Goal: Task Accomplishment & Management: Complete application form

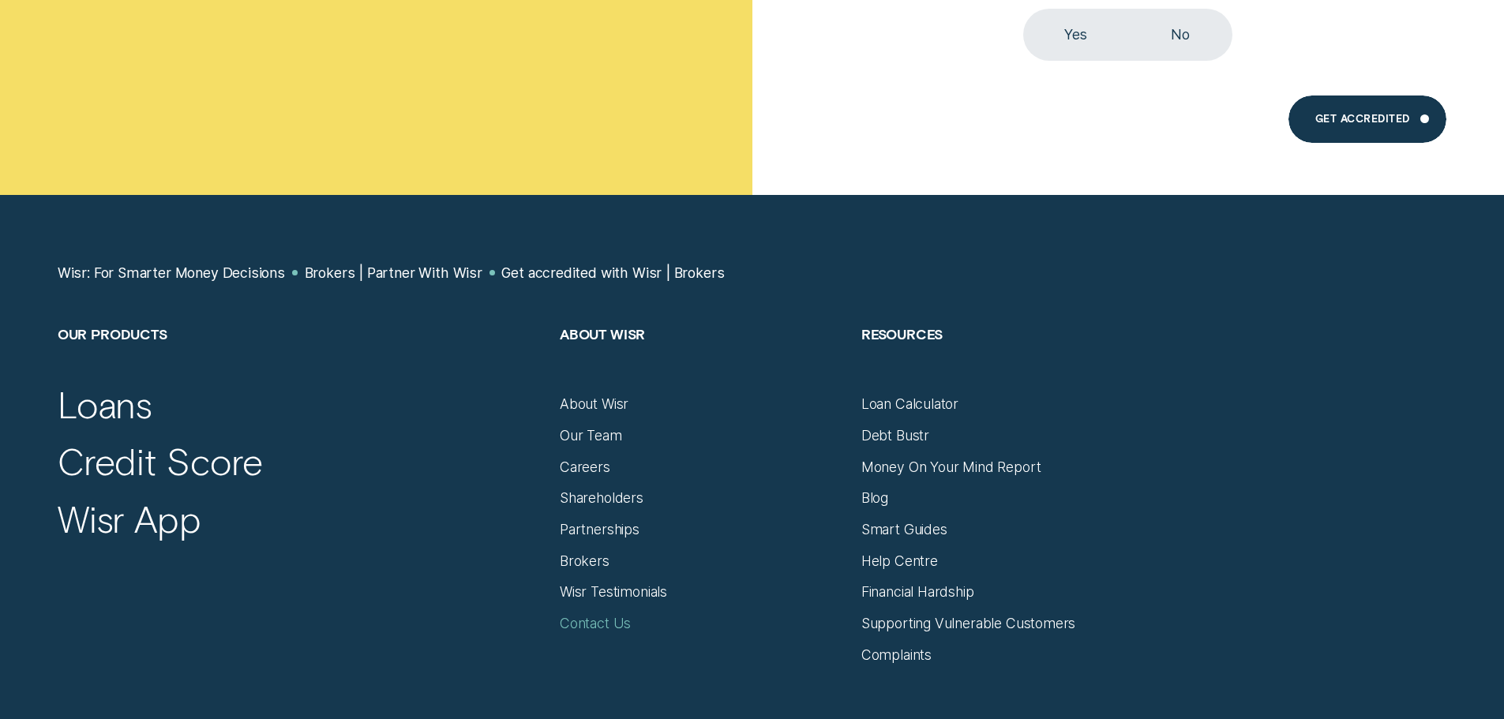
click at [621, 632] on div "Contact Us" at bounding box center [595, 623] width 71 height 17
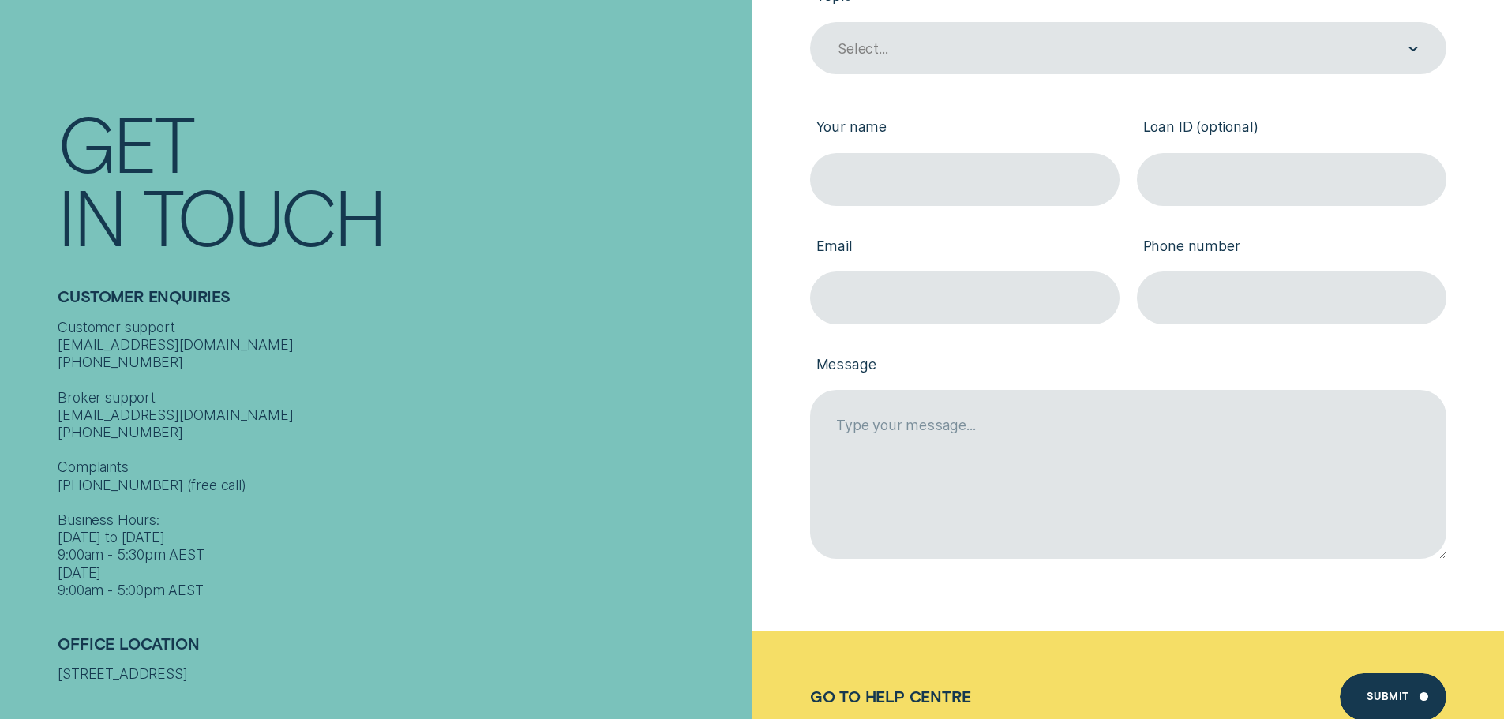
scroll to position [395, 0]
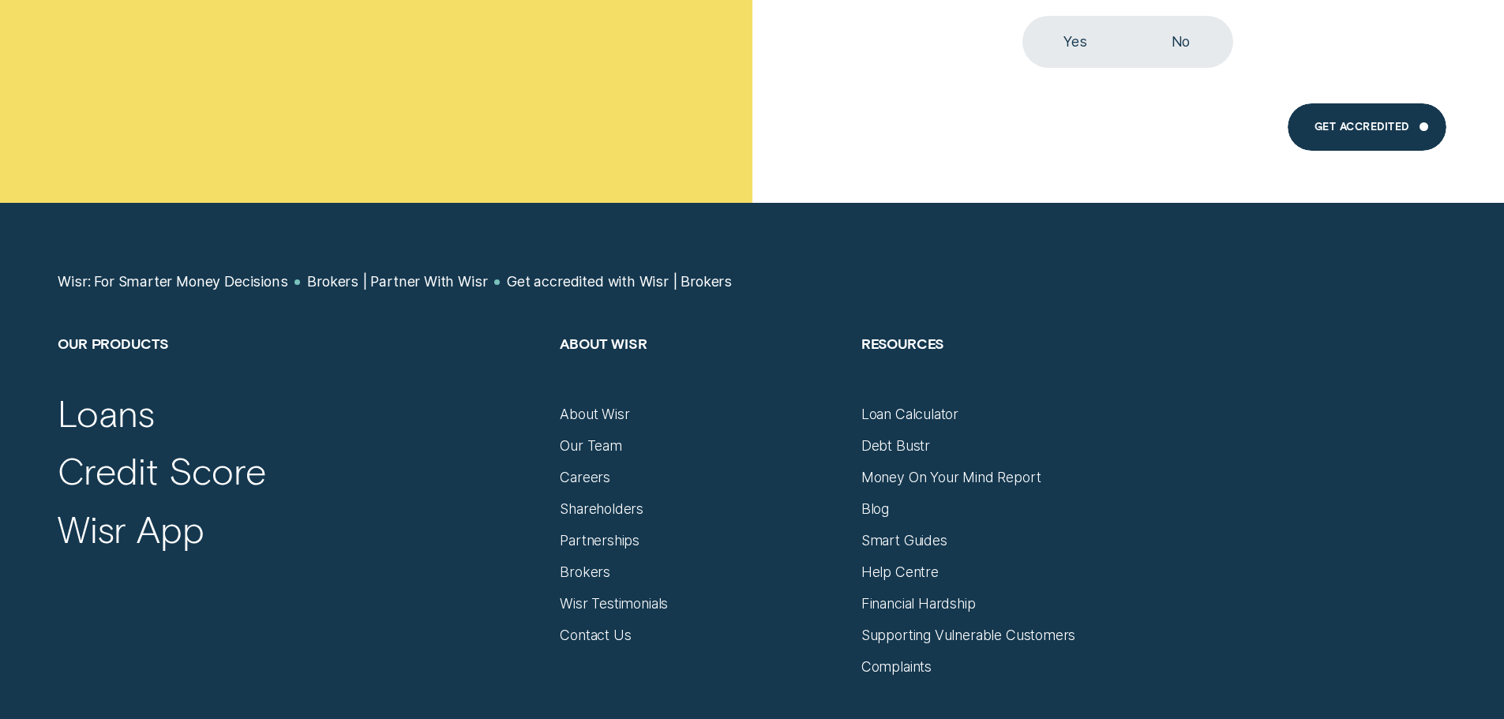
scroll to position [868, 0]
click at [1199, 303] on nav "Wisr: For Smarter Money Decisions Brokers | Partner With Wisr Get accredited wi…" at bounding box center [752, 304] width 1388 height 62
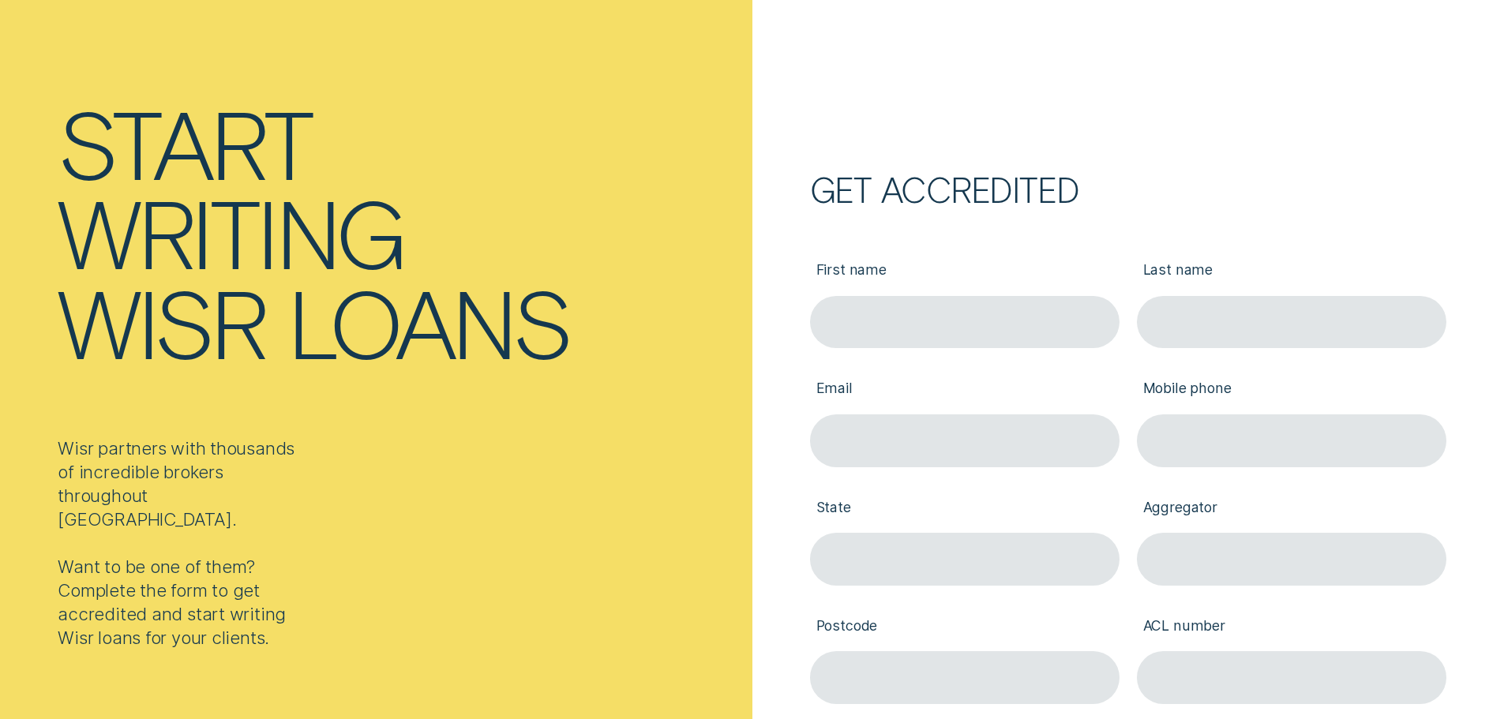
scroll to position [0, 0]
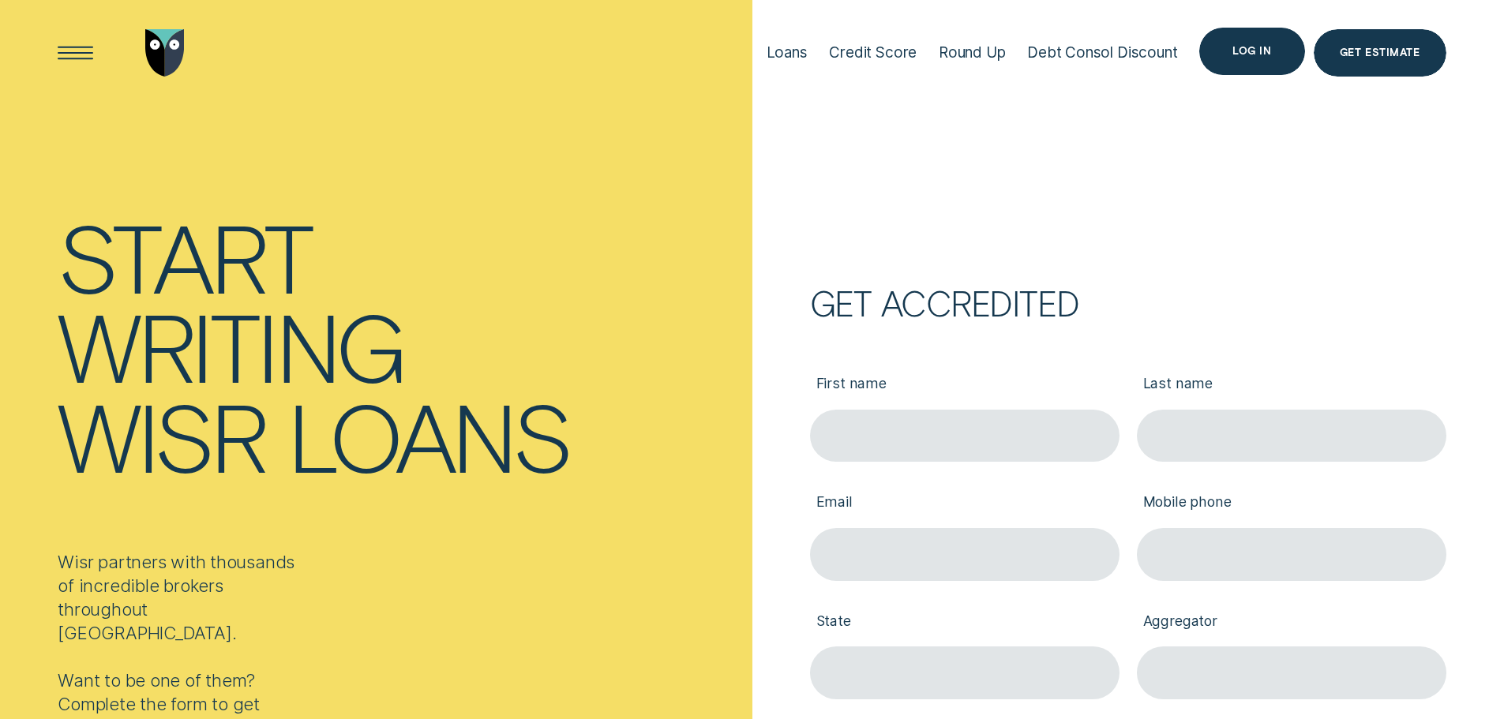
click at [1231, 48] on div "Log in" at bounding box center [1251, 51] width 105 height 47
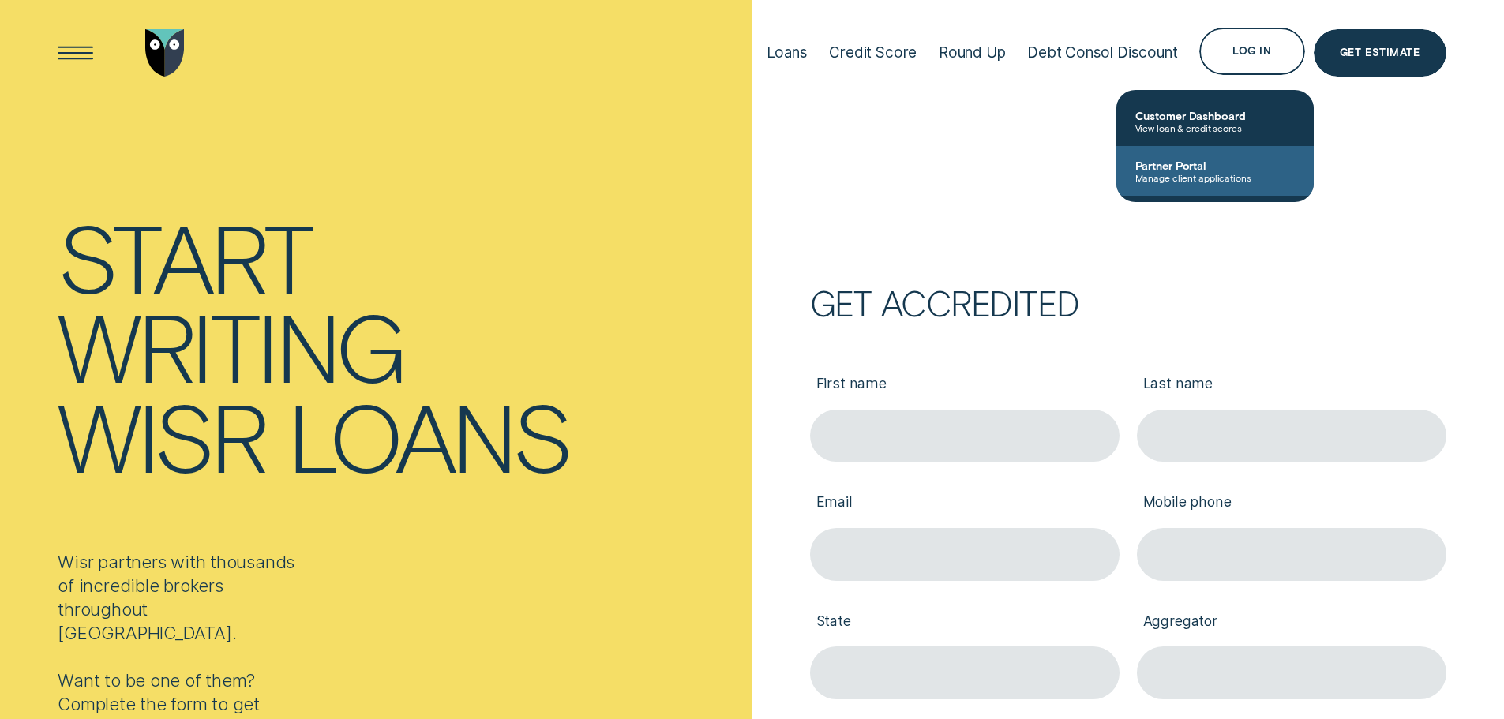
click at [1218, 173] on span "Manage client applications" at bounding box center [1214, 177] width 159 height 11
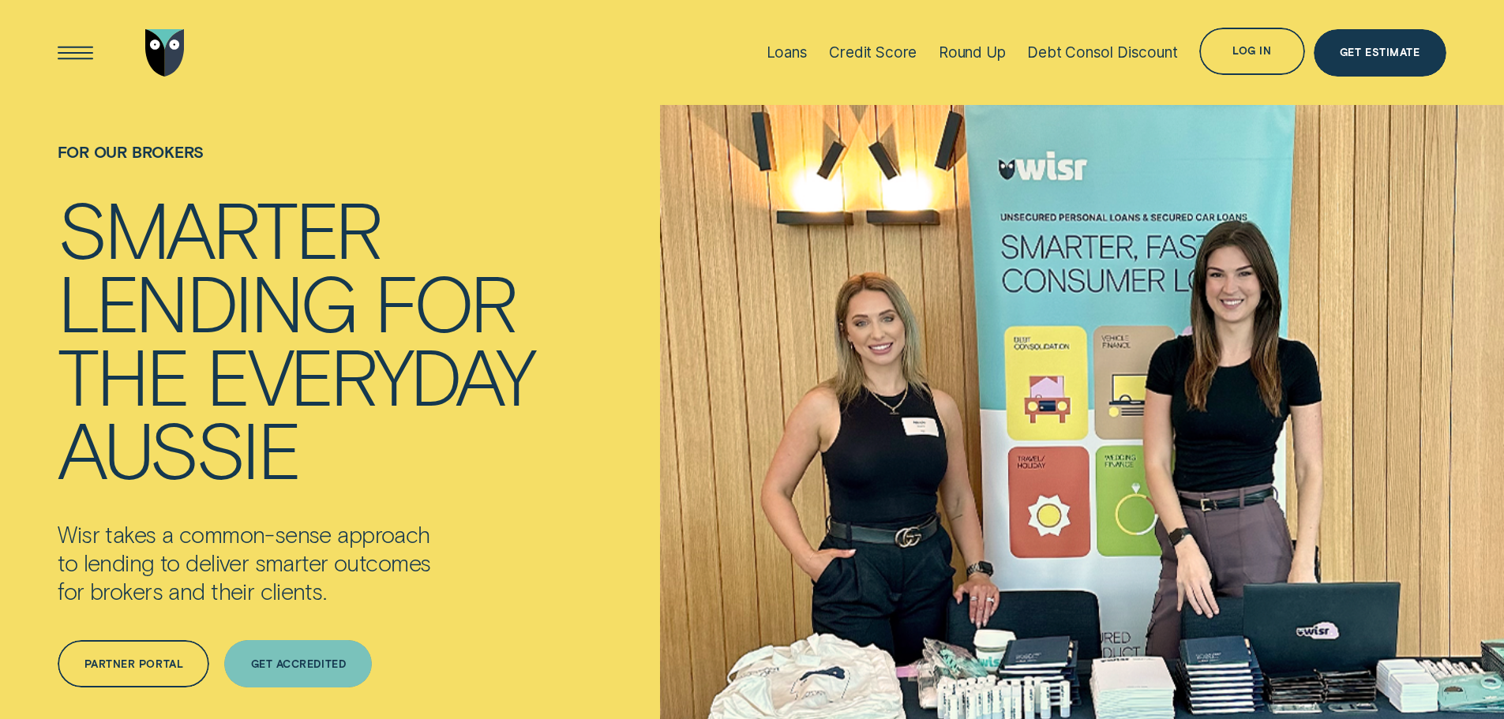
click at [322, 670] on div "Get Accredited" at bounding box center [298, 663] width 148 height 47
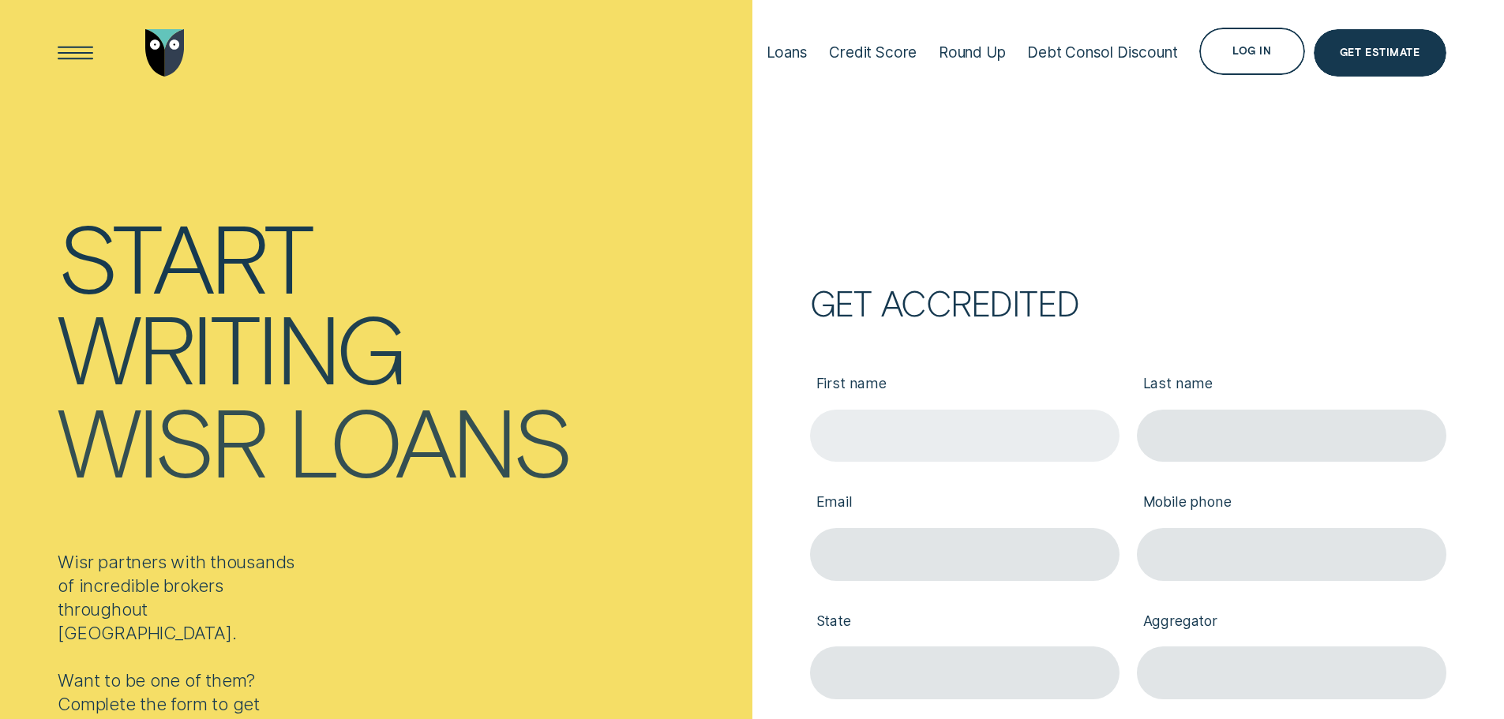
click at [994, 440] on input "First name" at bounding box center [964, 436] width 309 height 53
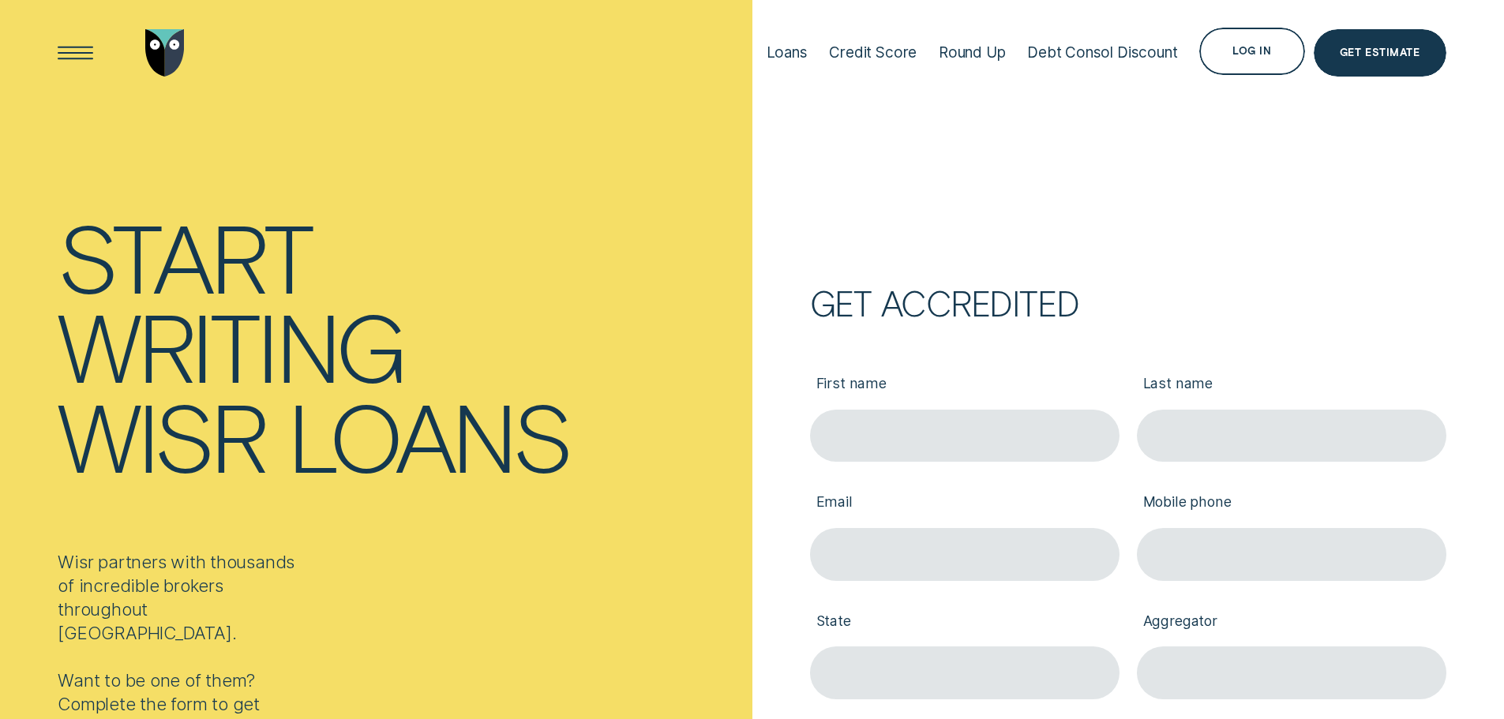
type input "[PERSON_NAME]"
drag, startPoint x: 1216, startPoint y: 425, endPoint x: 1210, endPoint y: 442, distance: 18.5
click at [1216, 425] on input "Last name" at bounding box center [1291, 436] width 309 height 53
type input "[PERSON_NAME]"
click at [1049, 549] on input "Email" at bounding box center [964, 554] width 309 height 53
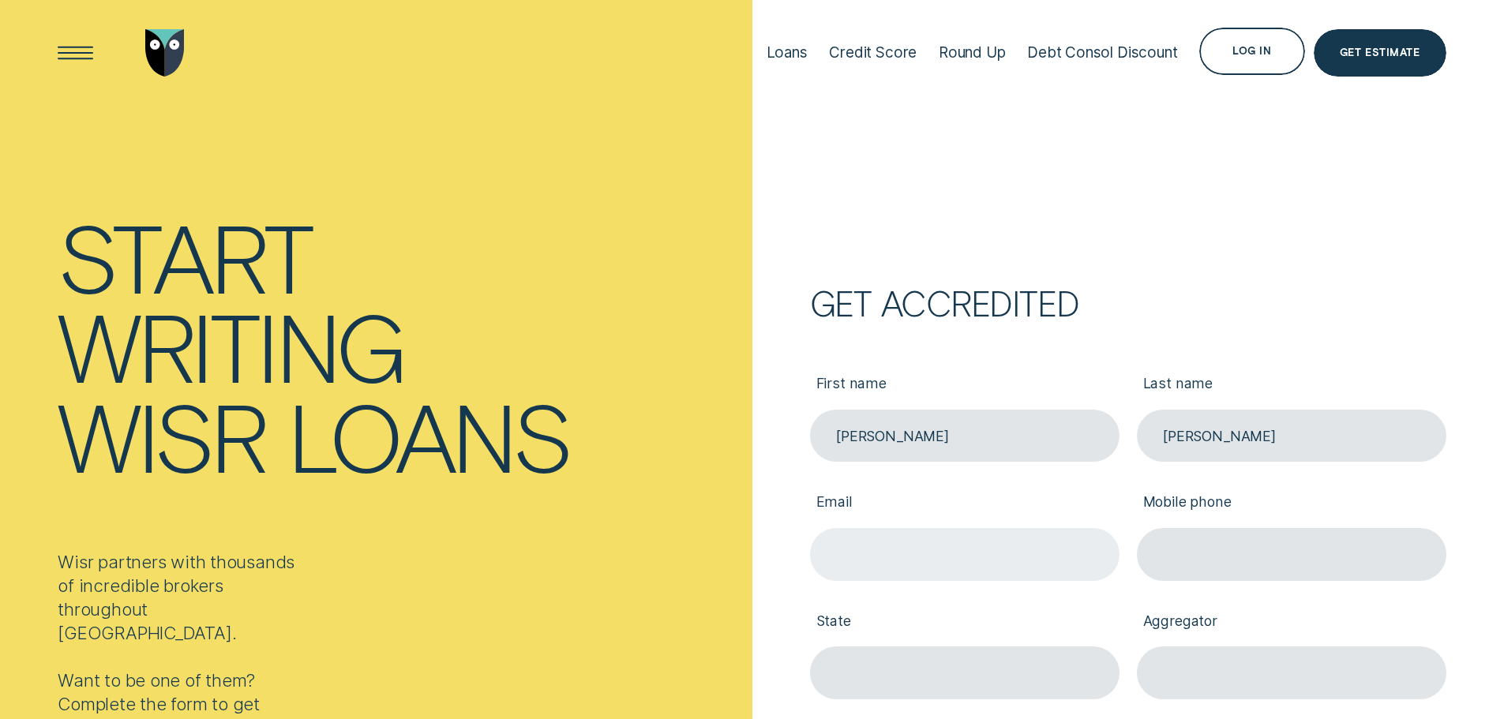
type input "[EMAIL_ADDRESS][DOMAIN_NAME]"
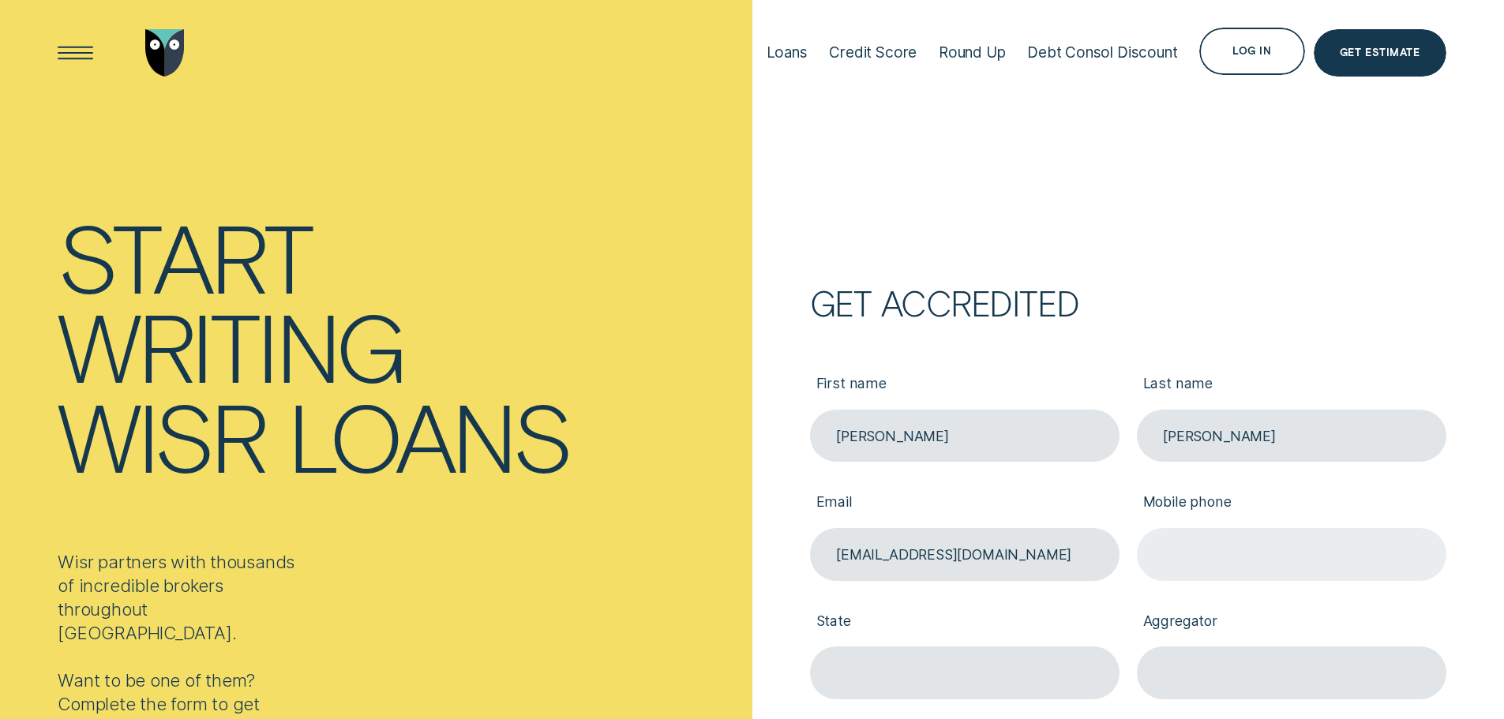
click at [1199, 549] on input "Mobile phone" at bounding box center [1291, 554] width 309 height 53
type input "0433036287"
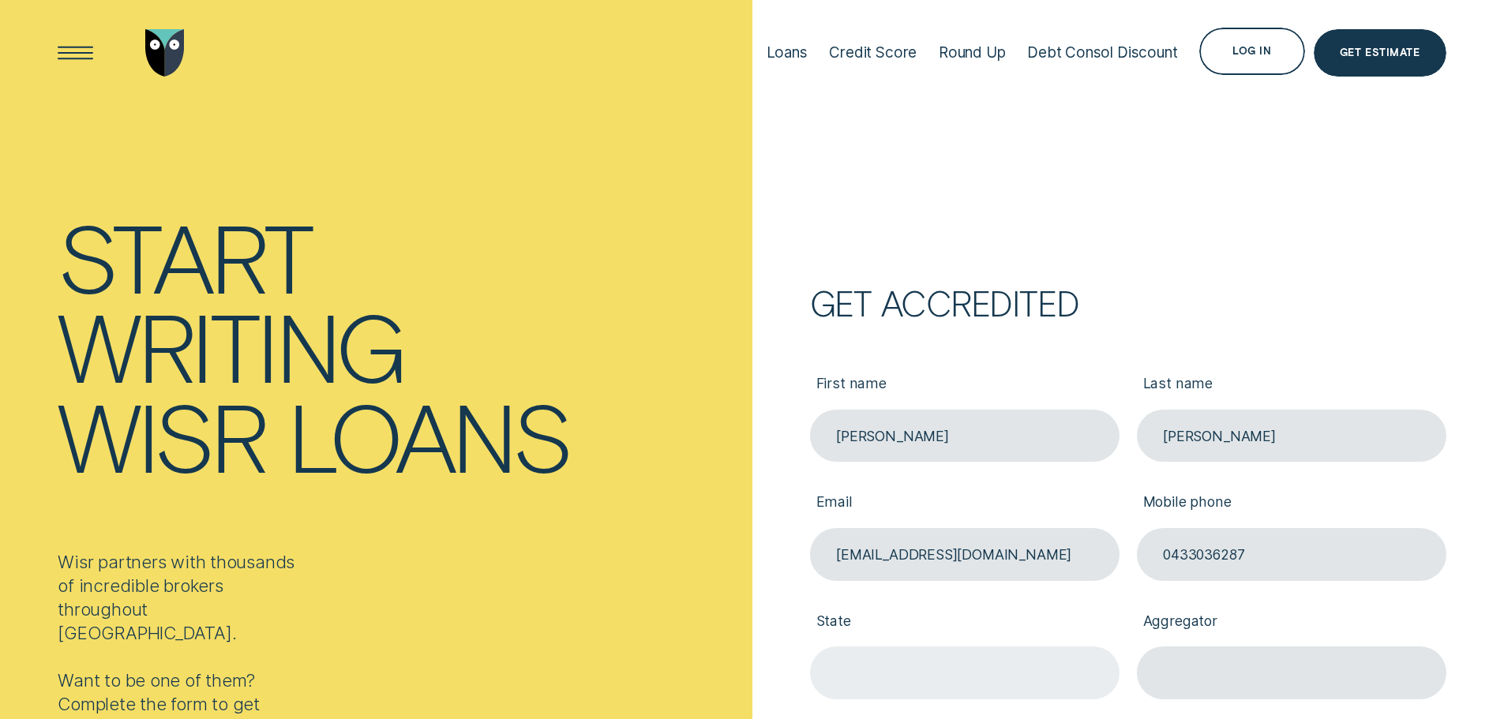
click at [1014, 669] on input "State" at bounding box center [964, 672] width 309 height 53
type input "[GEOGRAPHIC_DATA]"
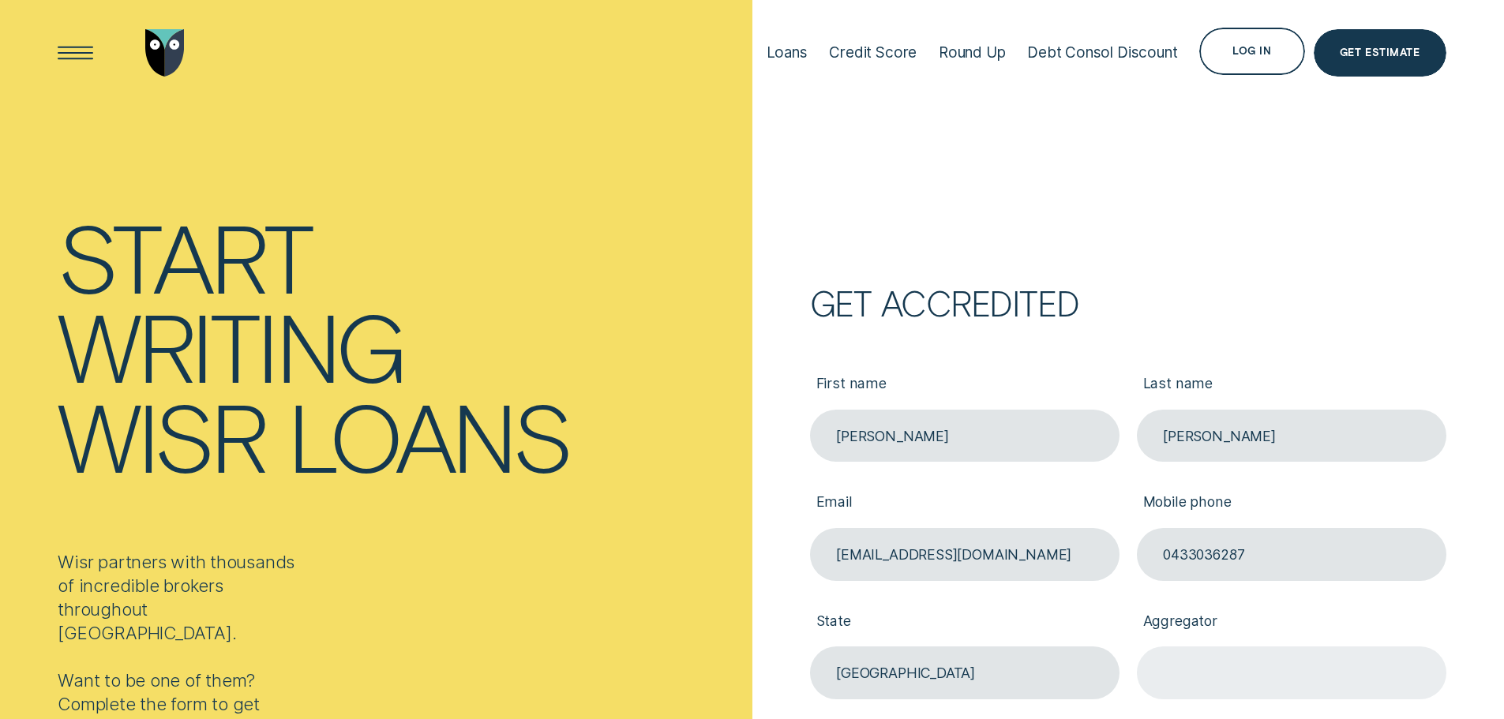
drag, startPoint x: 1135, startPoint y: 656, endPoint x: 1196, endPoint y: 661, distance: 61.0
click at [1140, 658] on div "Aggregator" at bounding box center [1291, 640] width 327 height 118
click at [1196, 661] on input "Aggregator" at bounding box center [1291, 672] width 309 height 53
type input "Connective"
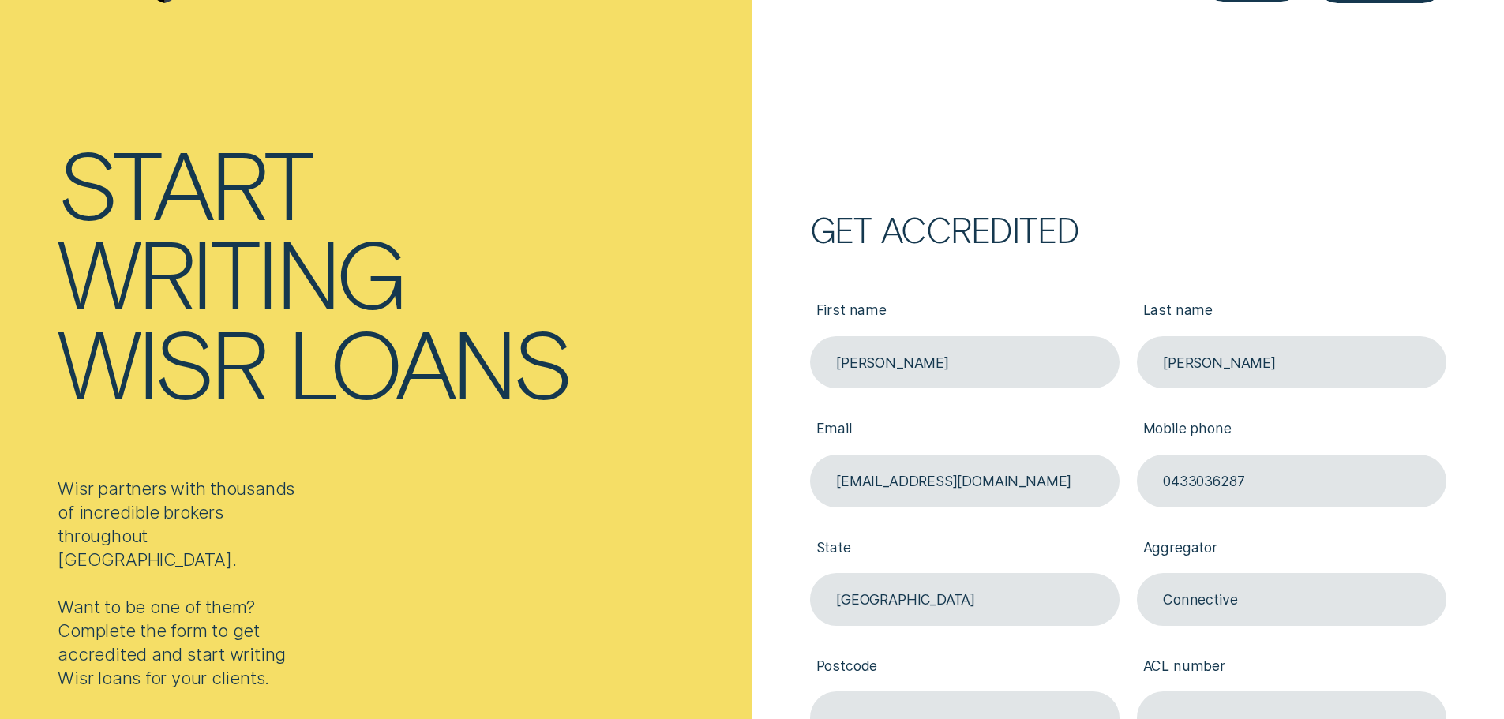
scroll to position [395, 0]
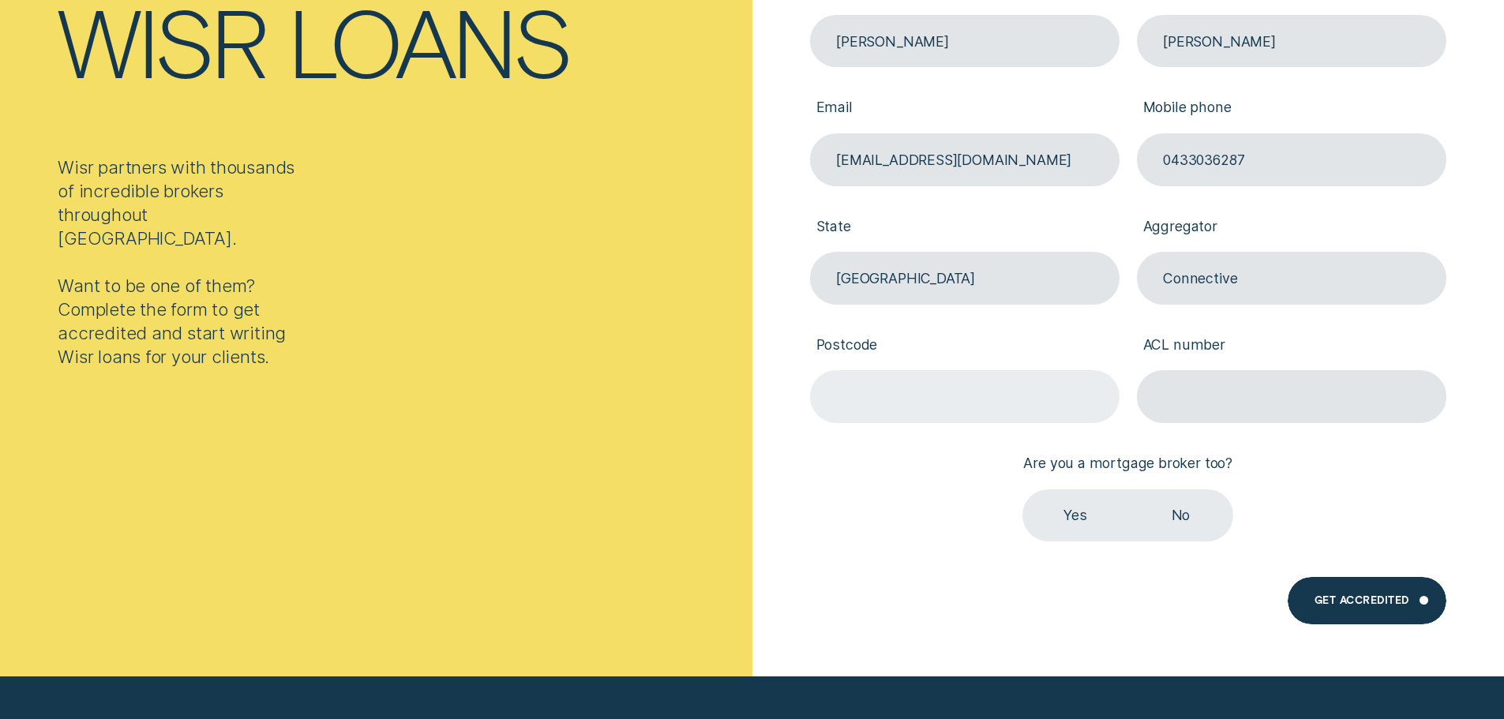
click at [932, 395] on input "Postcode" at bounding box center [964, 396] width 309 height 53
type input "2320"
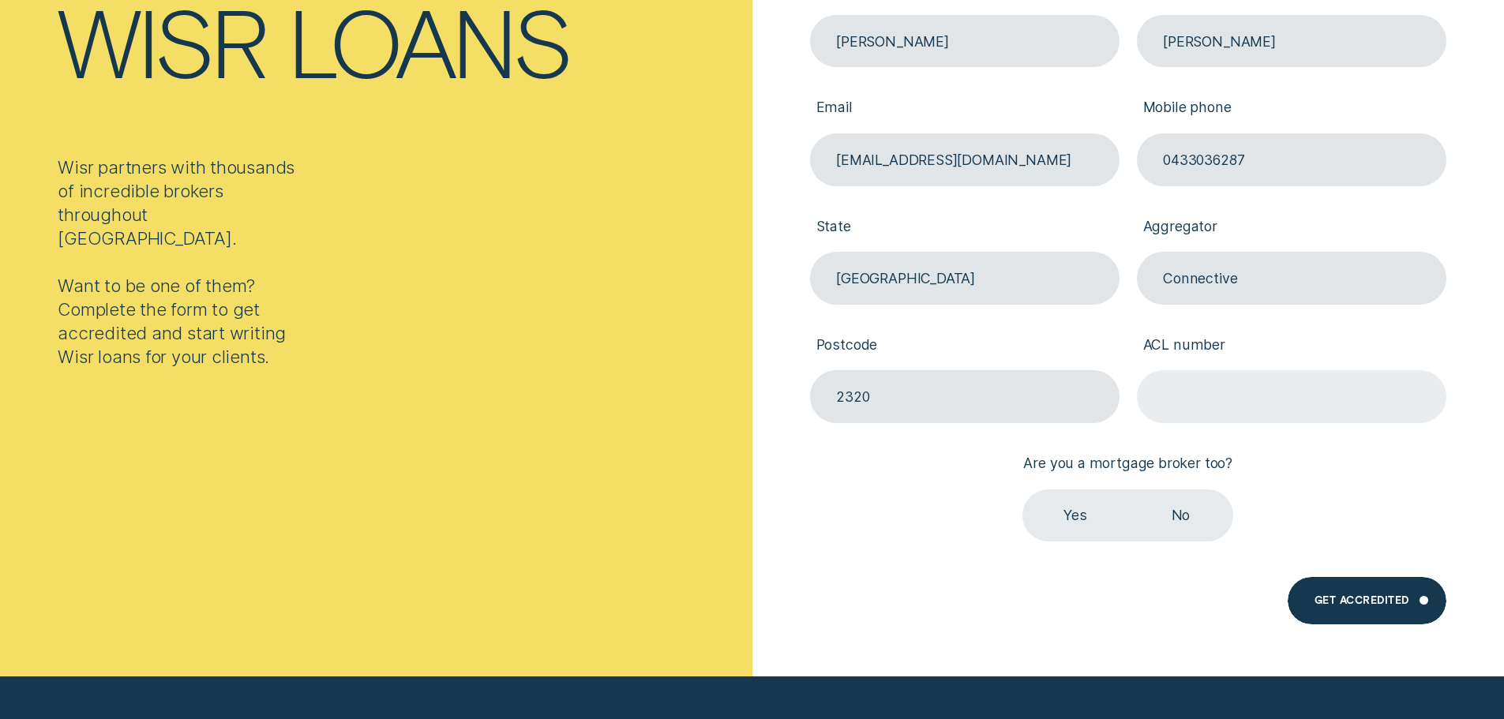
click at [1206, 395] on input "ACL number" at bounding box center [1291, 396] width 309 height 53
type input "389328"
drag, startPoint x: 1081, startPoint y: 525, endPoint x: 1216, endPoint y: 563, distance: 140.2
click at [1081, 524] on label "Yes" at bounding box center [1074, 515] width 105 height 53
click at [1022, 489] on input "Yes" at bounding box center [1022, 489] width 0 height 0
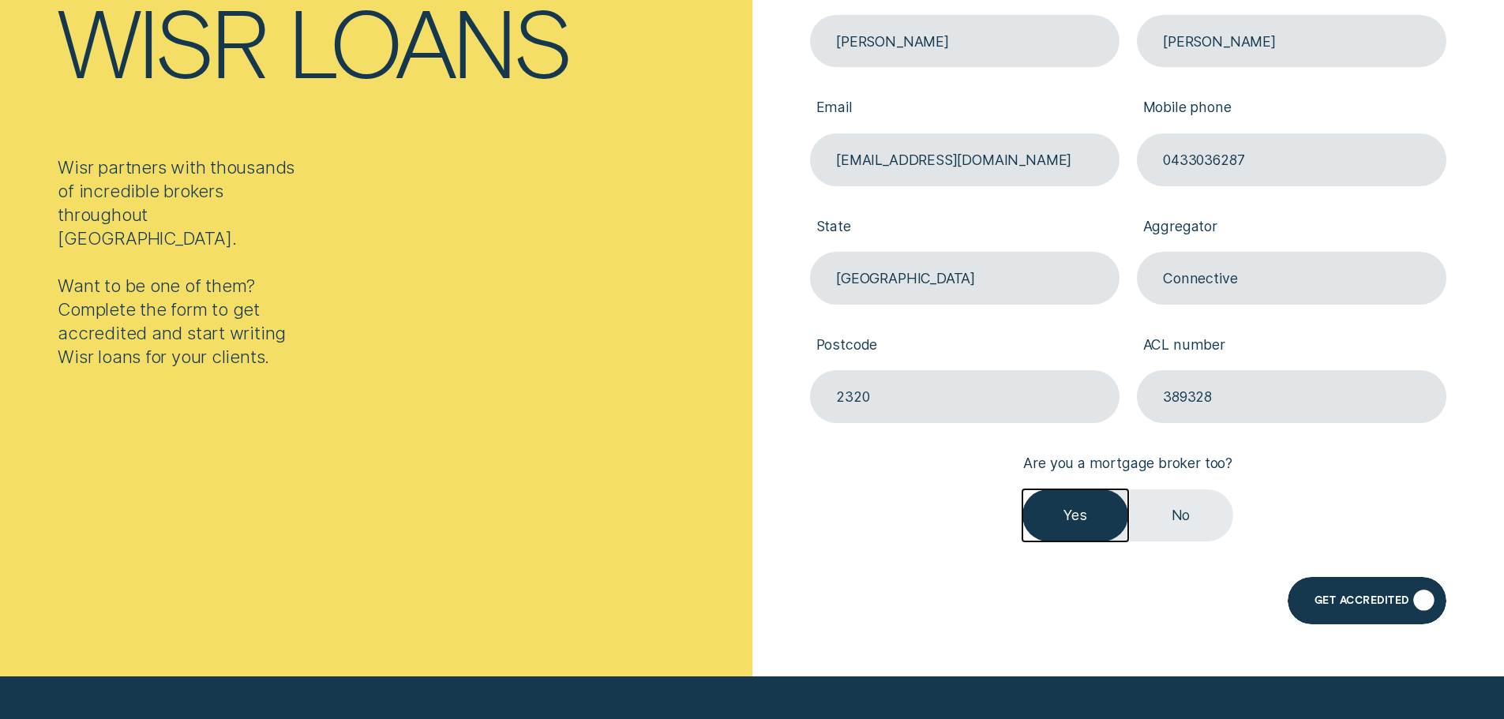
click at [1355, 594] on div "Get Accredited" at bounding box center [1366, 600] width 158 height 47
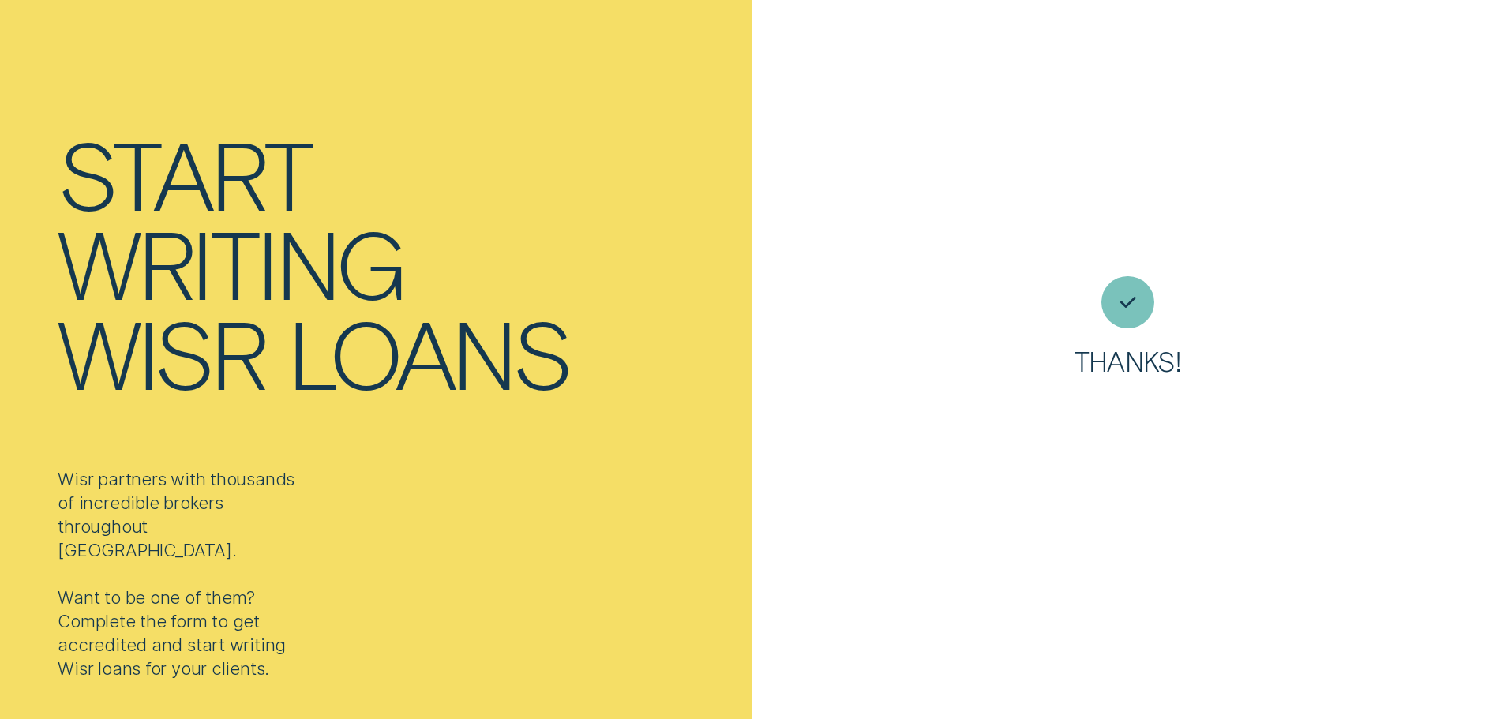
scroll to position [0, 0]
